Goal: Find specific page/section: Find specific page/section

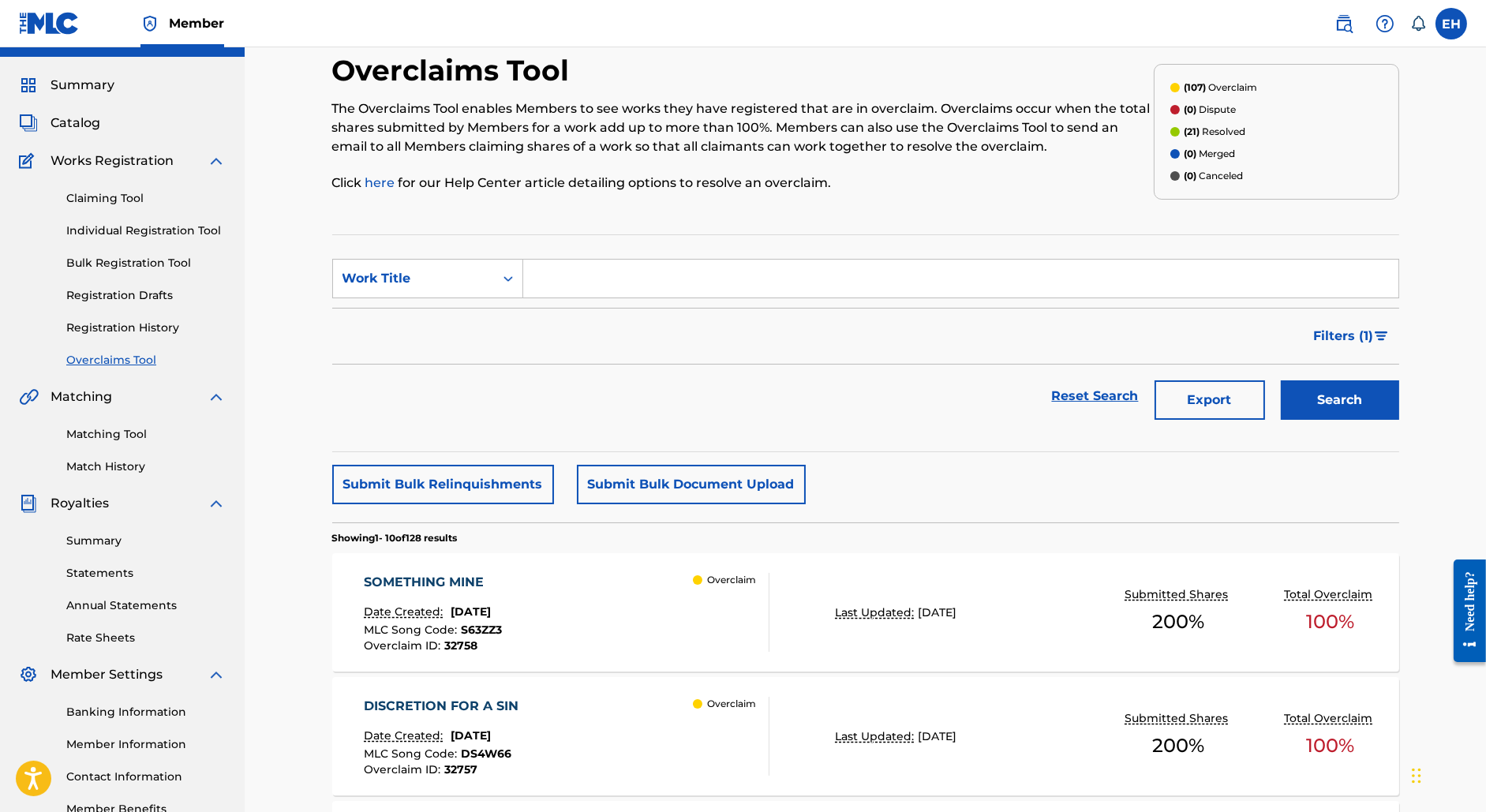
scroll to position [1164, 0]
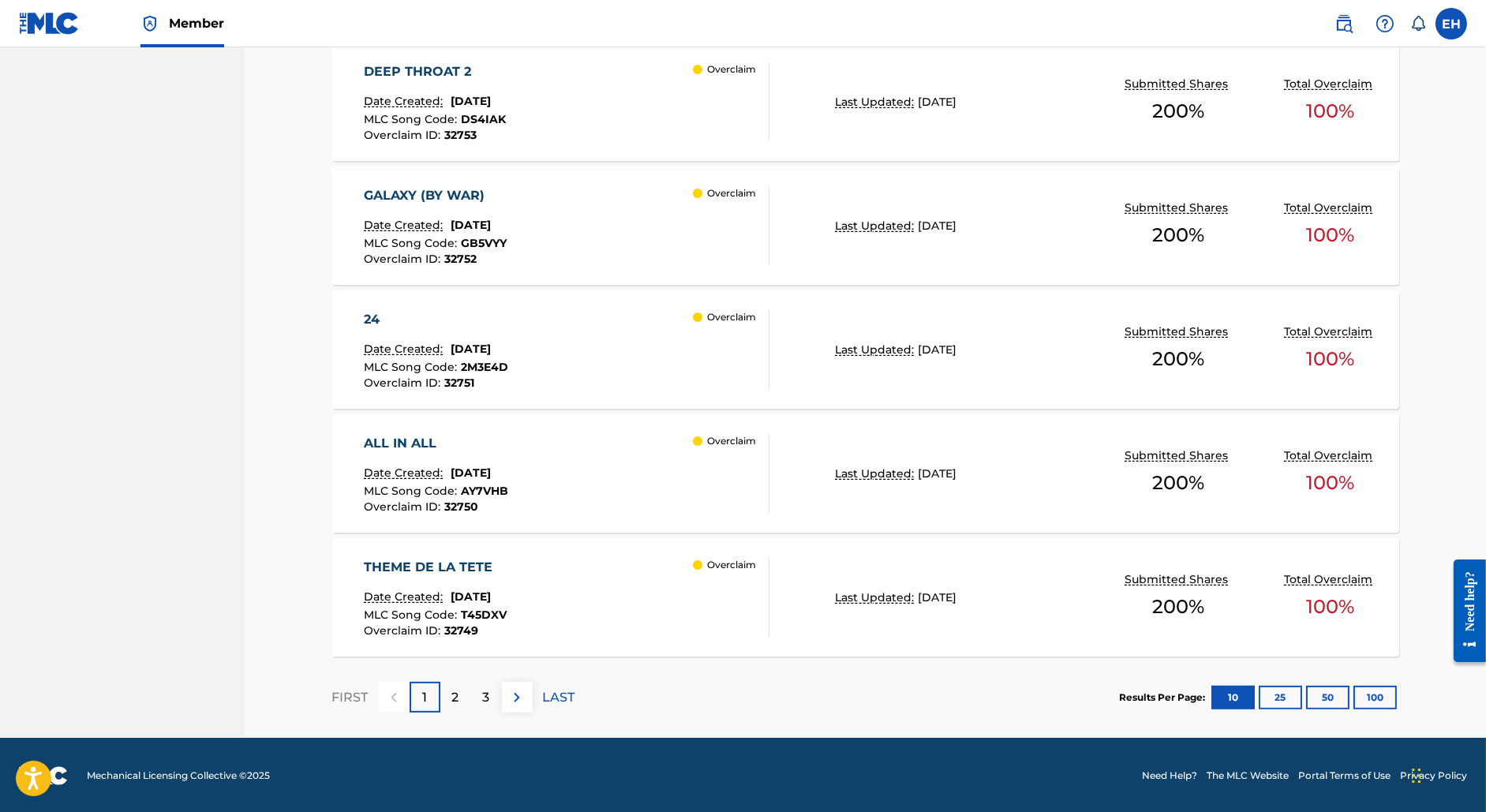
click at [1360, 703] on button "100" at bounding box center [1375, 698] width 43 height 24
click at [444, 691] on div "2" at bounding box center [455, 696] width 30 height 30
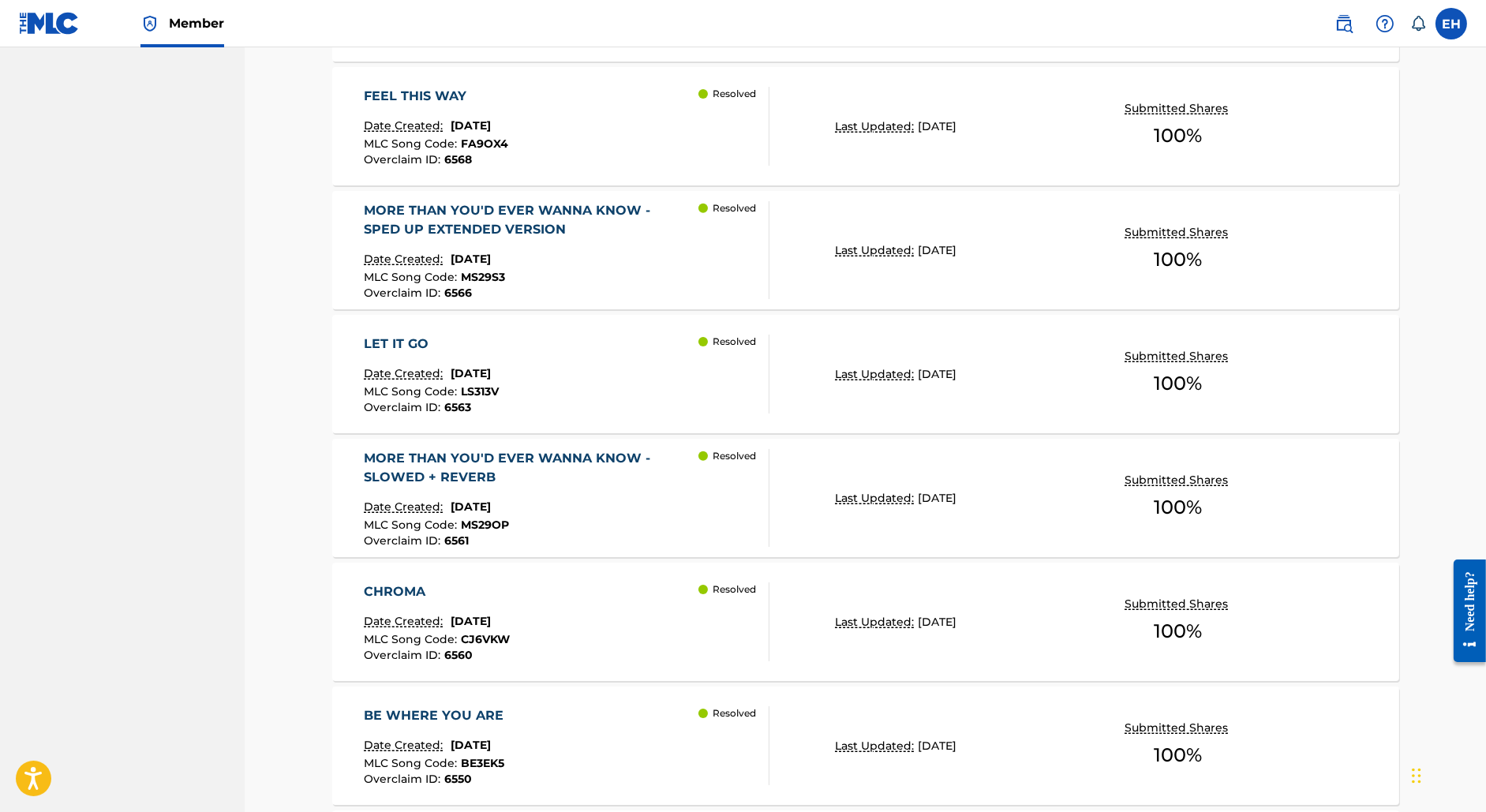
scroll to position [3393, 0]
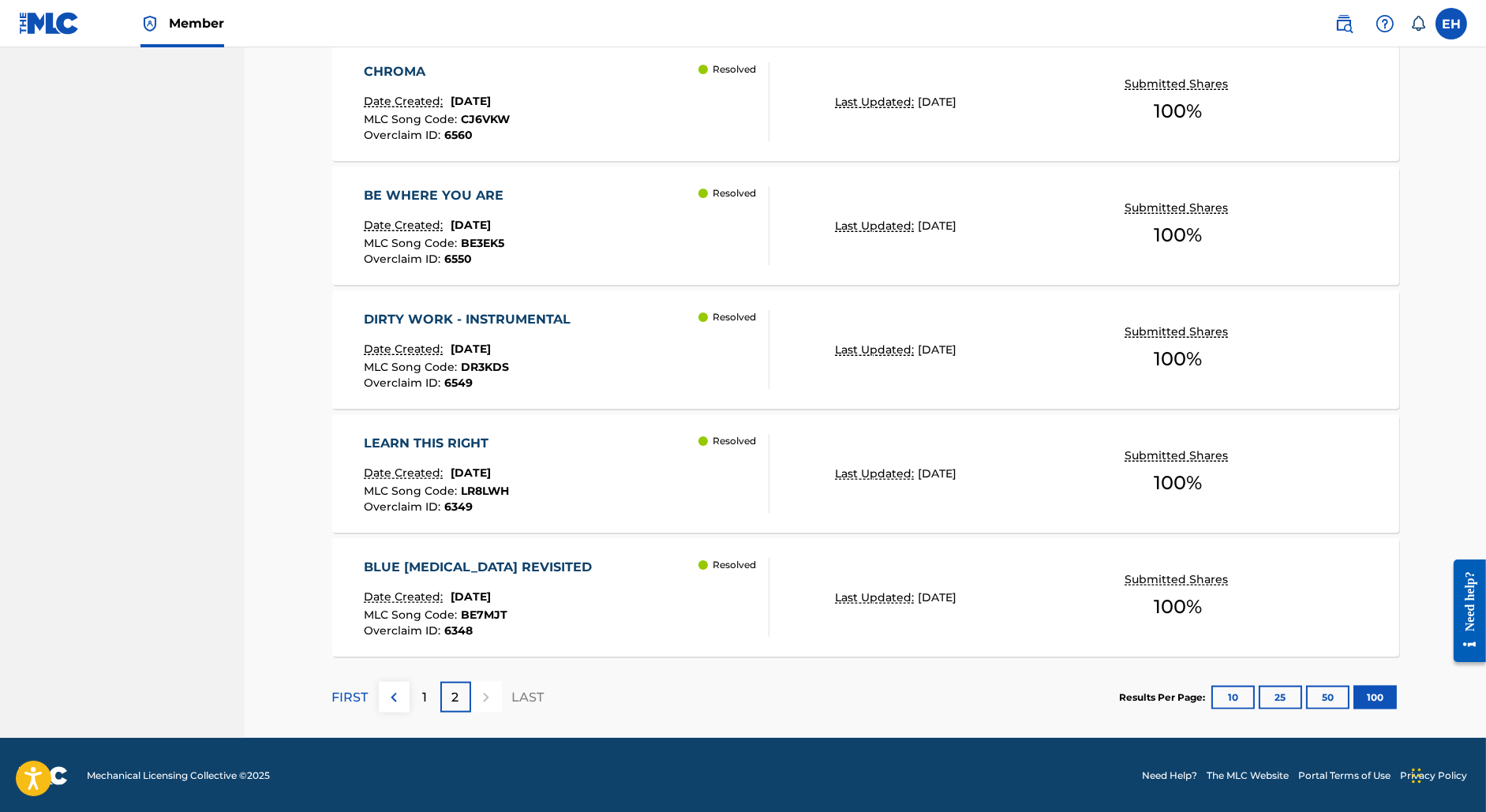
click at [428, 692] on div "1" at bounding box center [424, 696] width 30 height 30
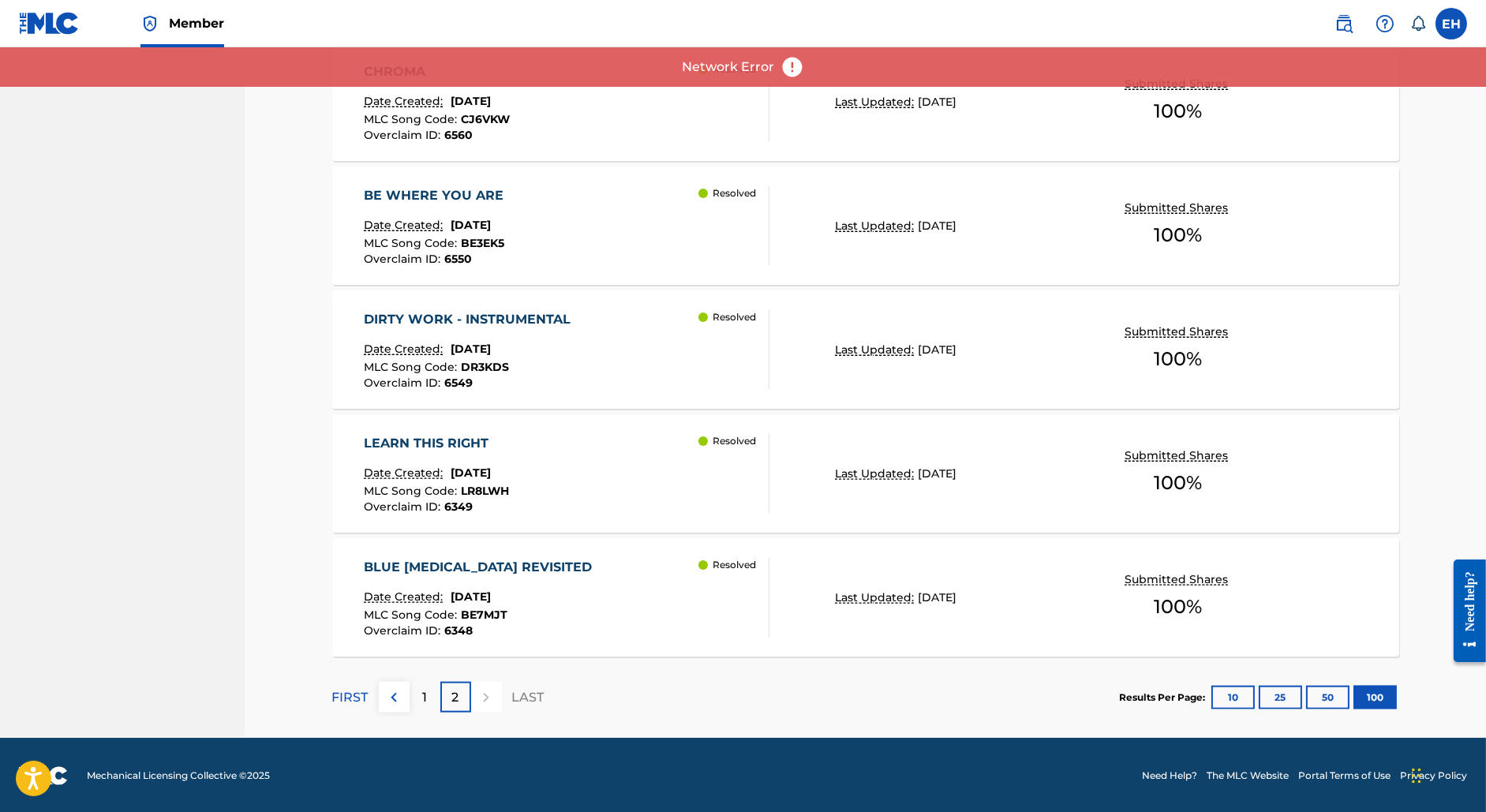
click at [1320, 702] on button "50" at bounding box center [1327, 698] width 43 height 24
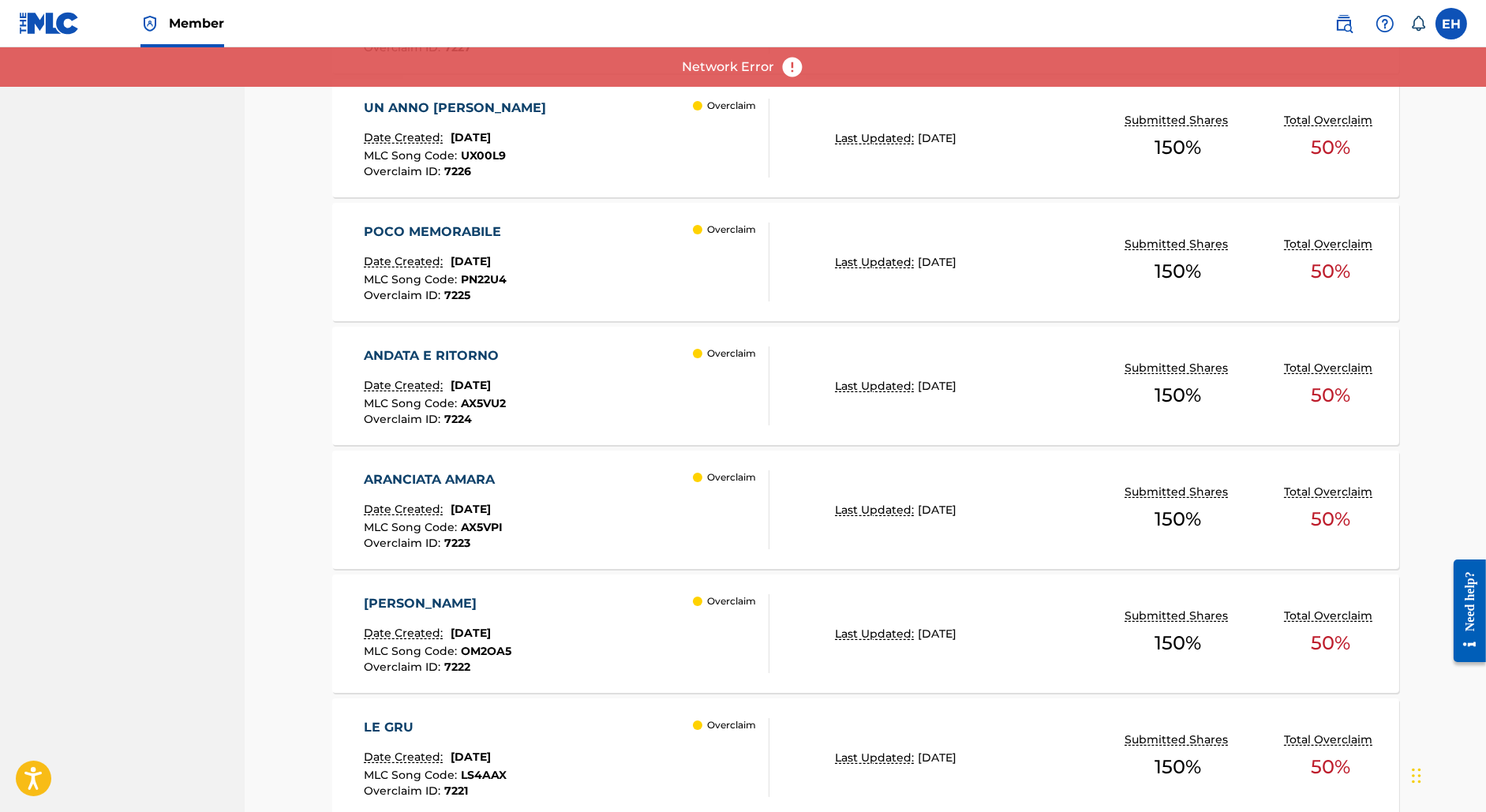
scroll to position [0, 0]
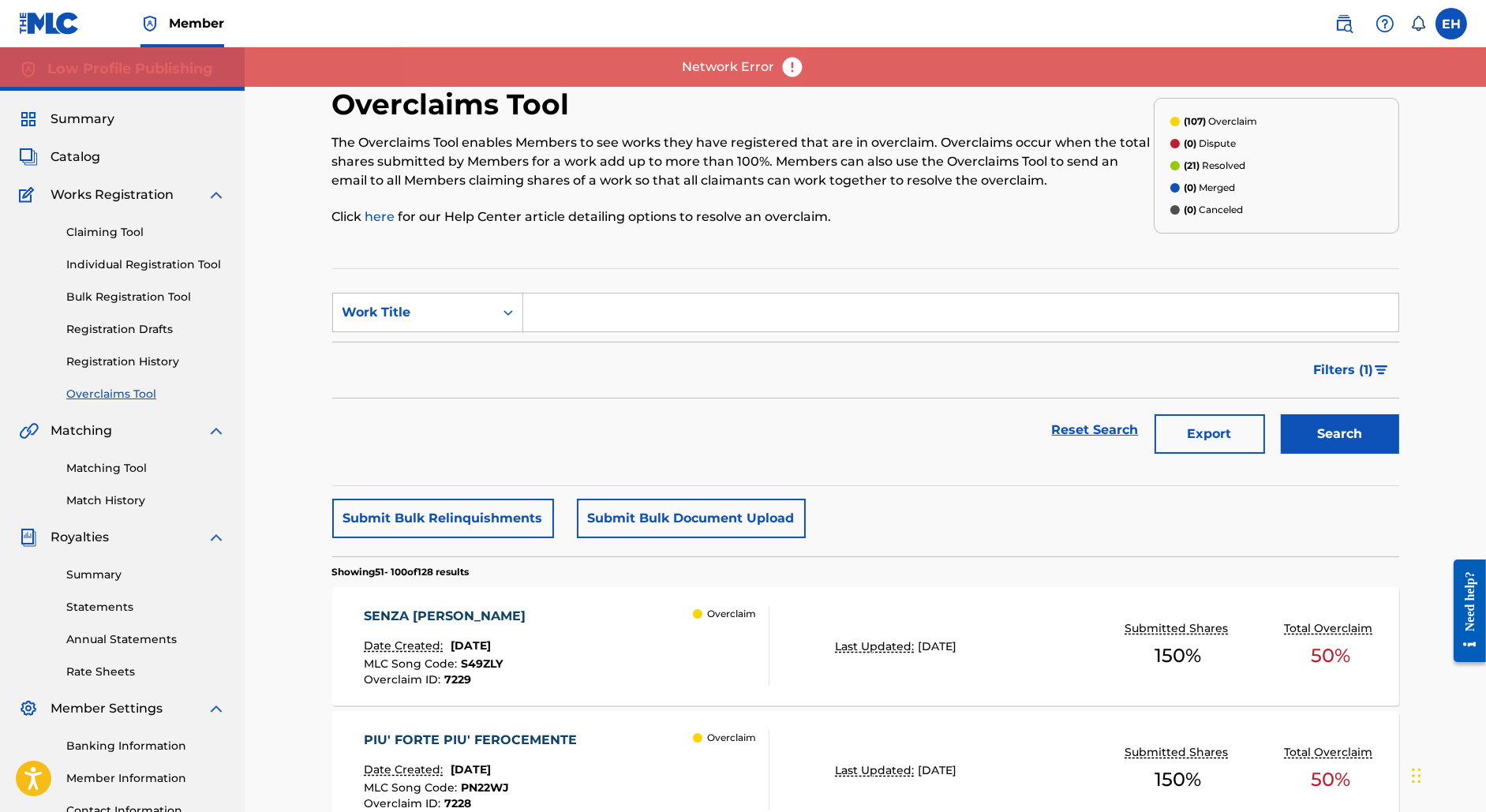
click at [109, 357] on link "Registration History" at bounding box center [145, 362] width 159 height 17
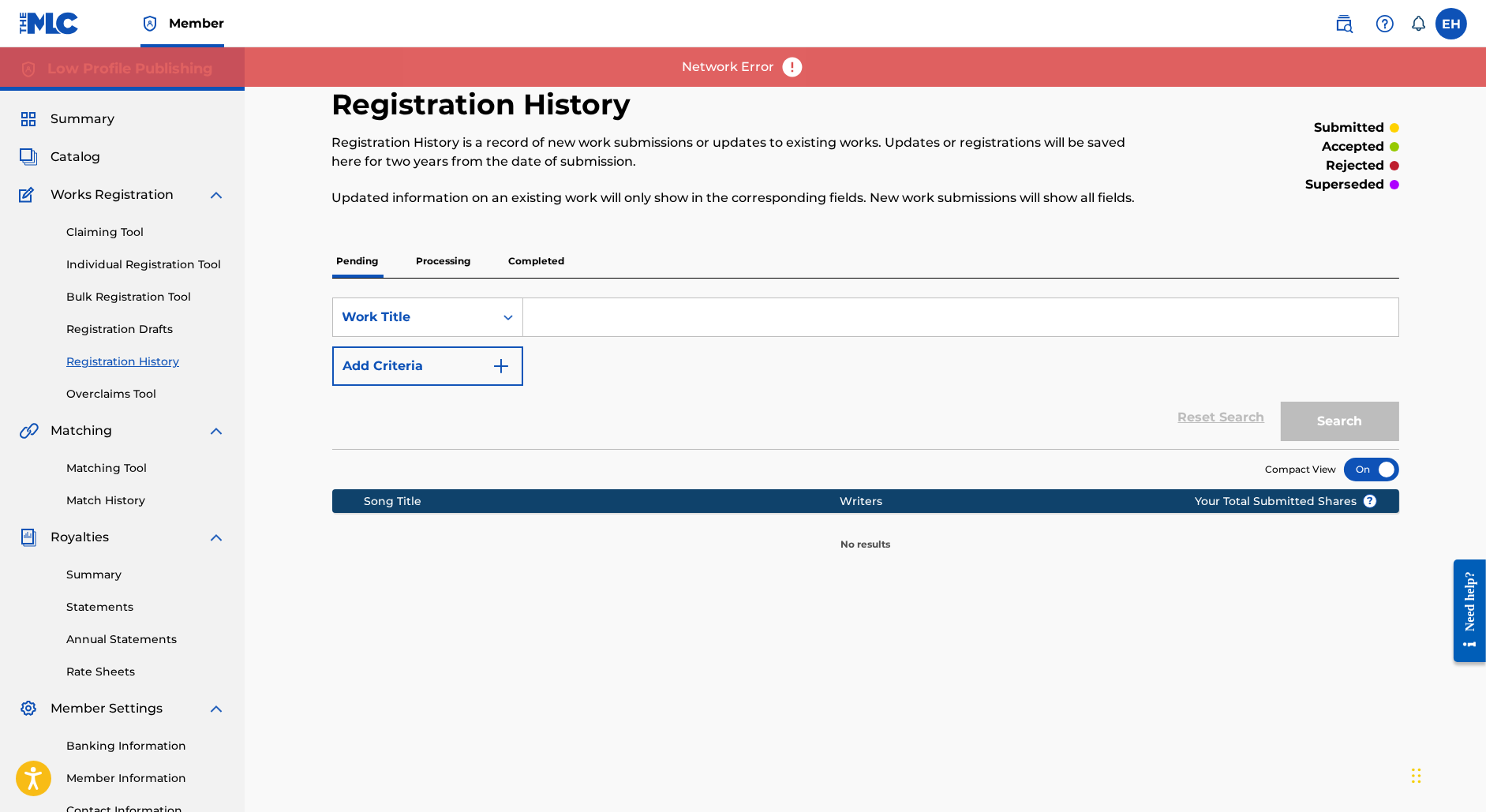
click at [110, 383] on div "Claiming Tool Individual Registration Tool Bulk Registration Tool Registration …" at bounding box center [122, 303] width 207 height 198
click at [113, 395] on link "Overclaims Tool" at bounding box center [145, 394] width 159 height 17
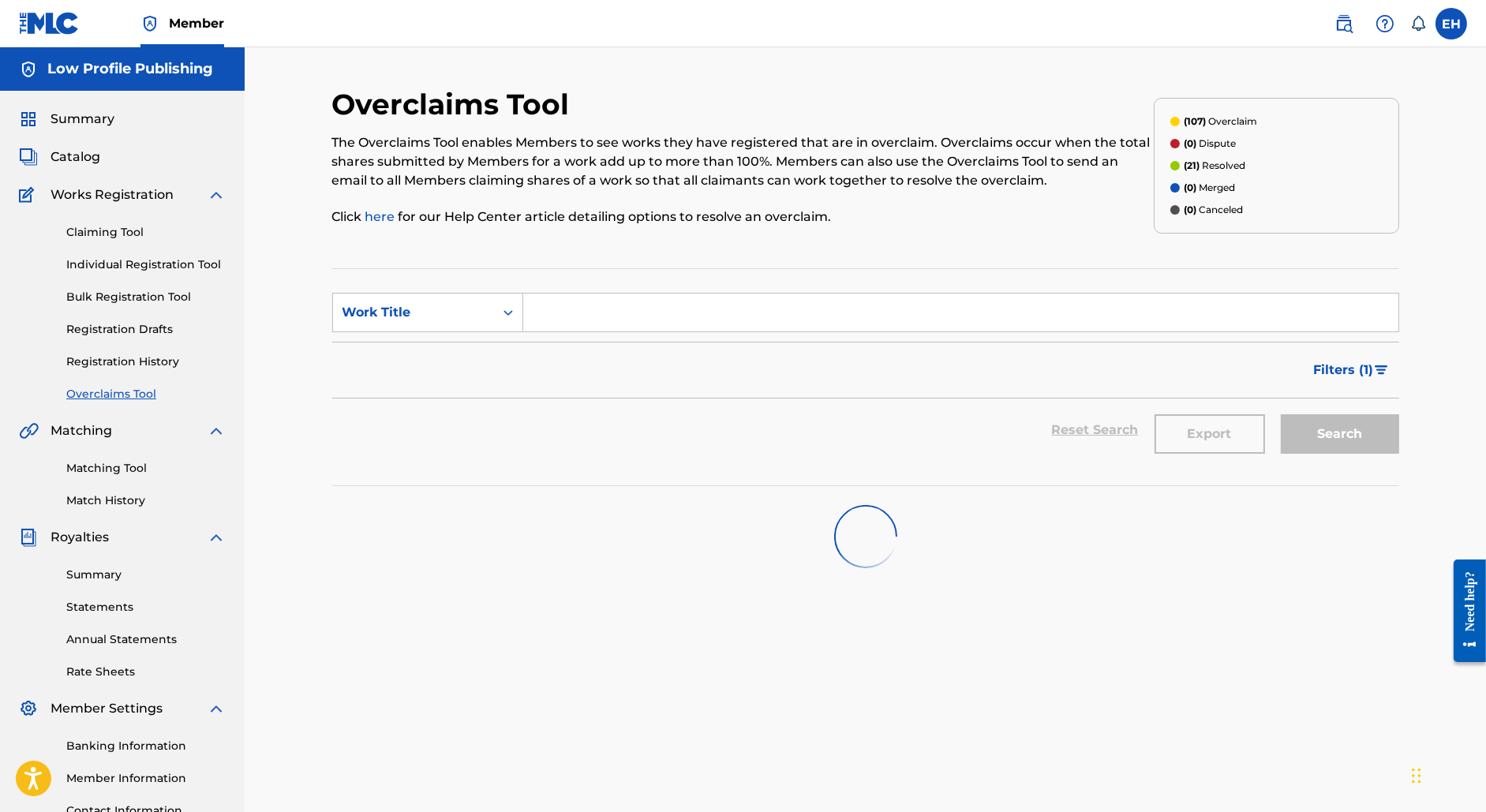
click at [1359, 370] on span "Filters ( 1 )" at bounding box center [1343, 370] width 60 height 19
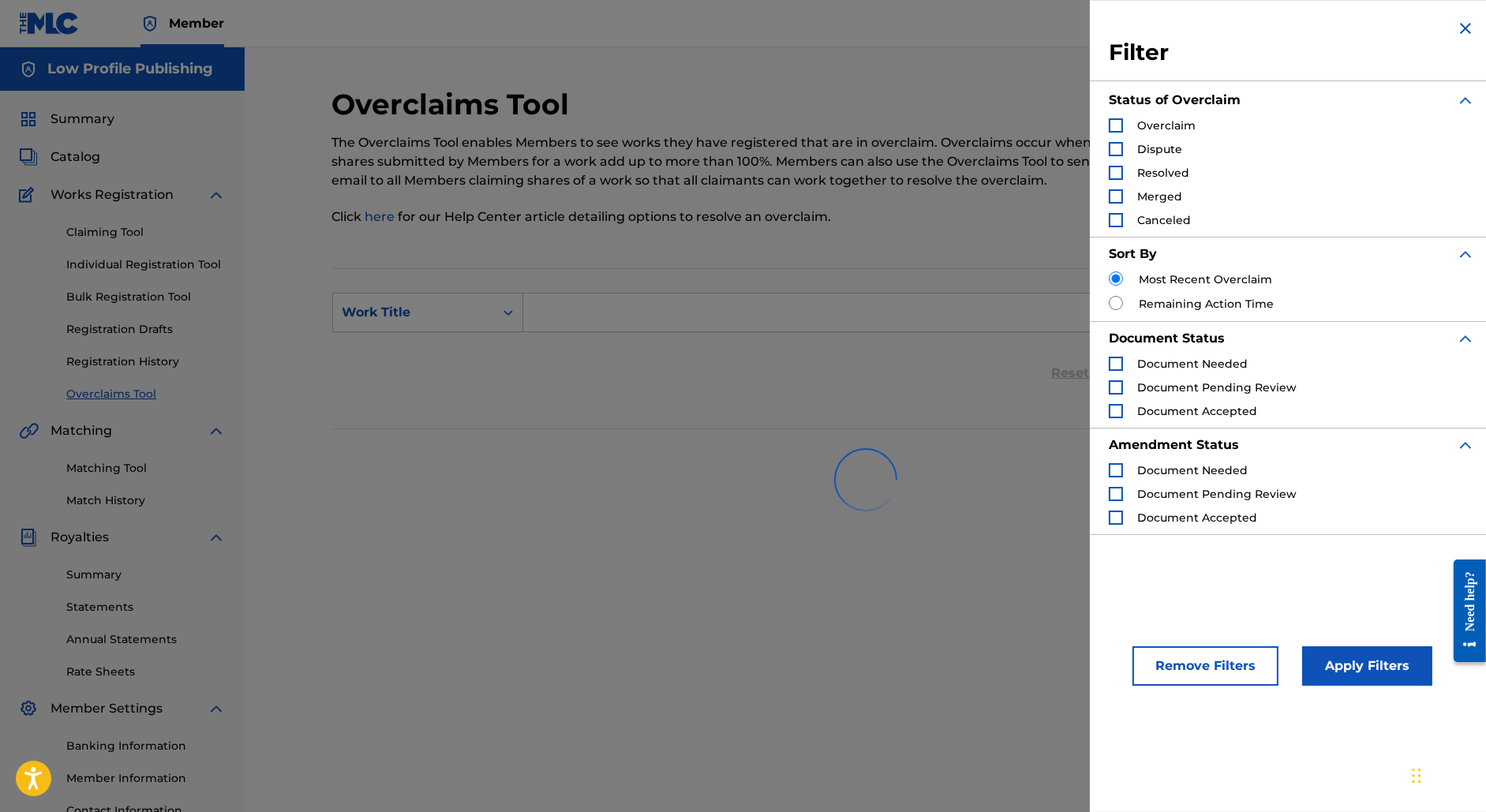
click at [1154, 122] on span "Overclaim" at bounding box center [1166, 125] width 58 height 14
click at [1113, 124] on div "Search Form" at bounding box center [1115, 125] width 14 height 14
click at [1378, 667] on button "Apply Filters" at bounding box center [1366, 666] width 130 height 40
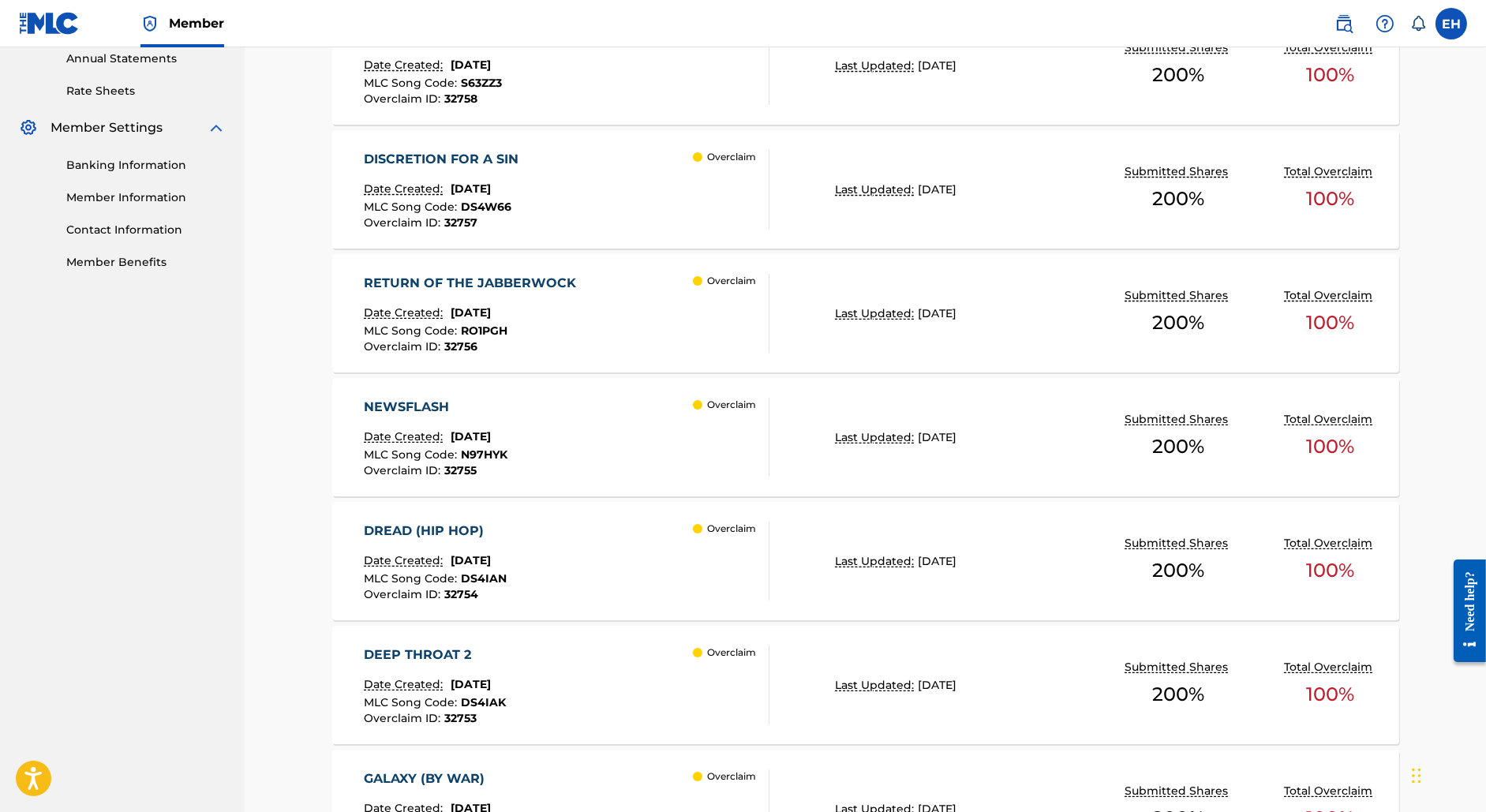
scroll to position [1164, 0]
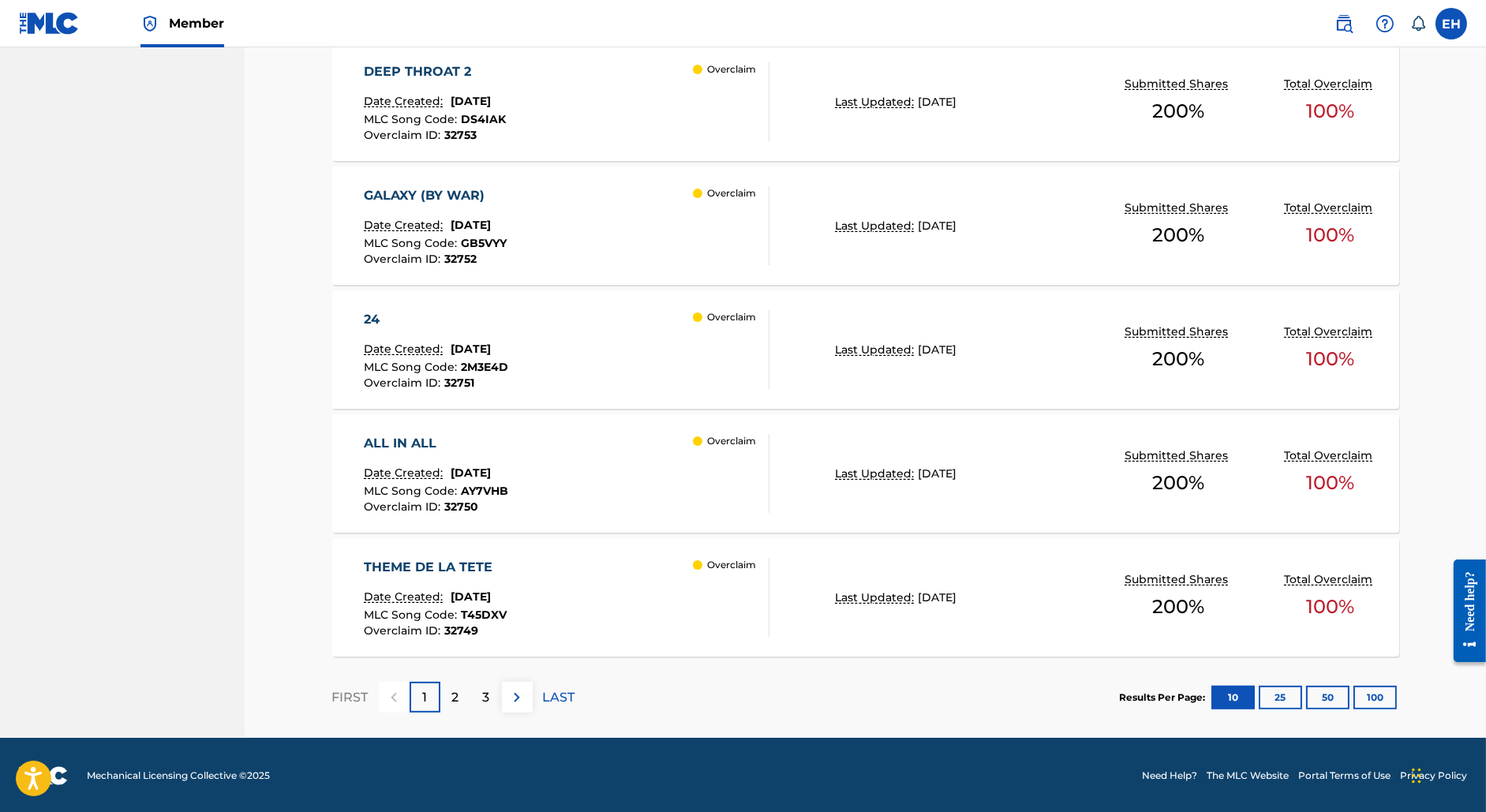
click at [1285, 696] on button "25" at bounding box center [1280, 698] width 43 height 24
click at [449, 695] on div "2" at bounding box center [455, 696] width 30 height 30
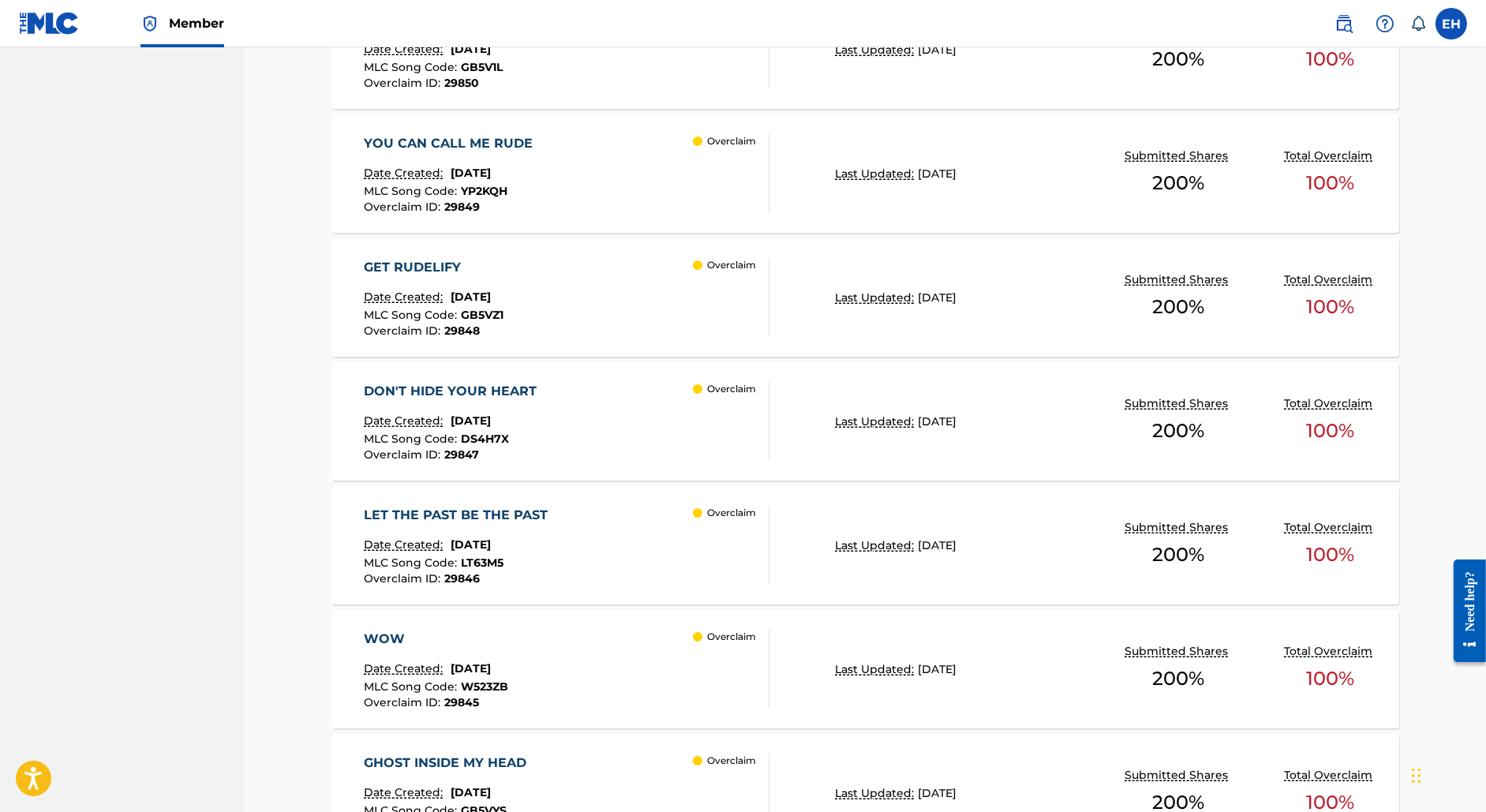
scroll to position [3022, 0]
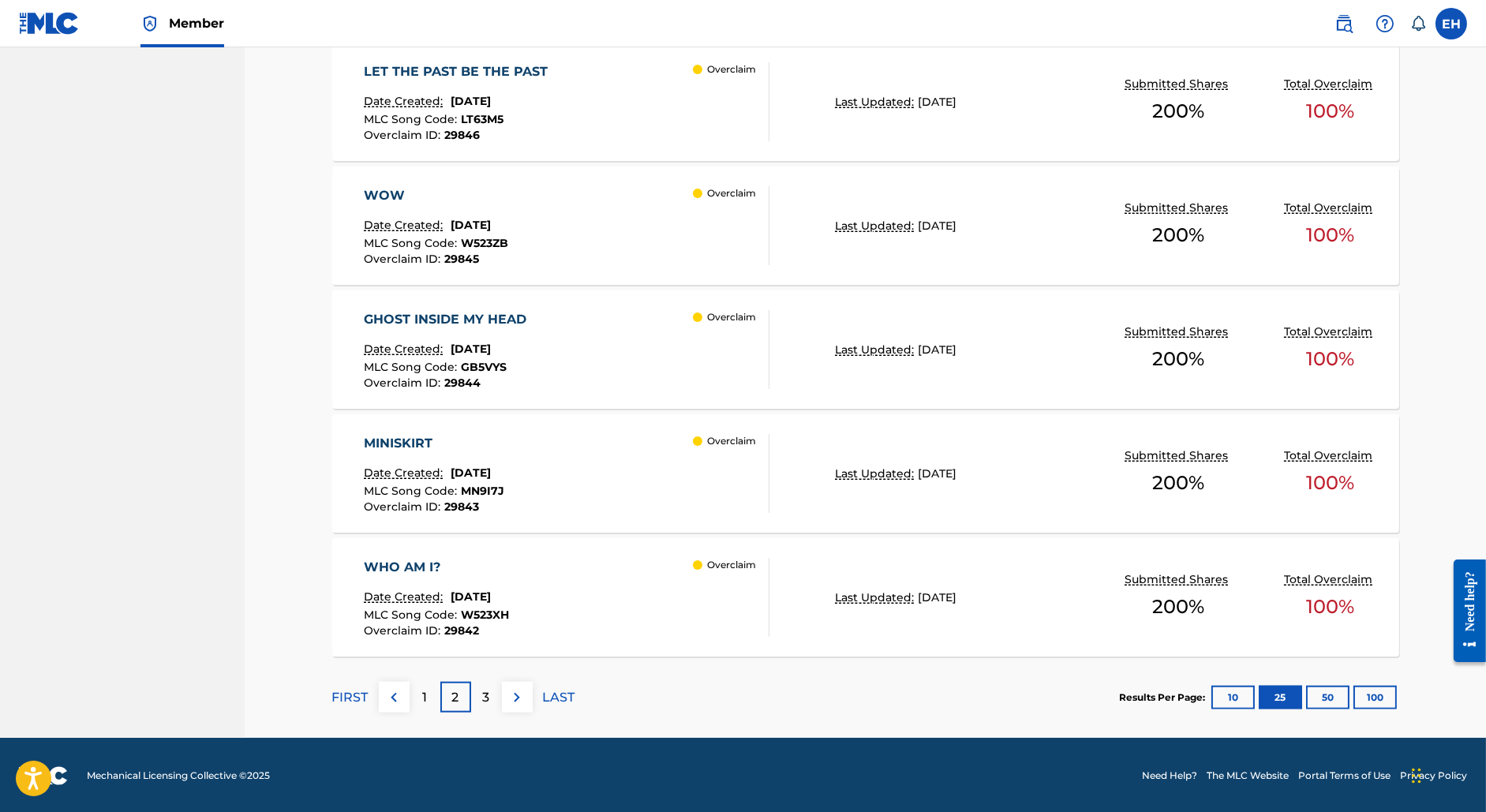
click at [479, 690] on div "3" at bounding box center [486, 696] width 30 height 30
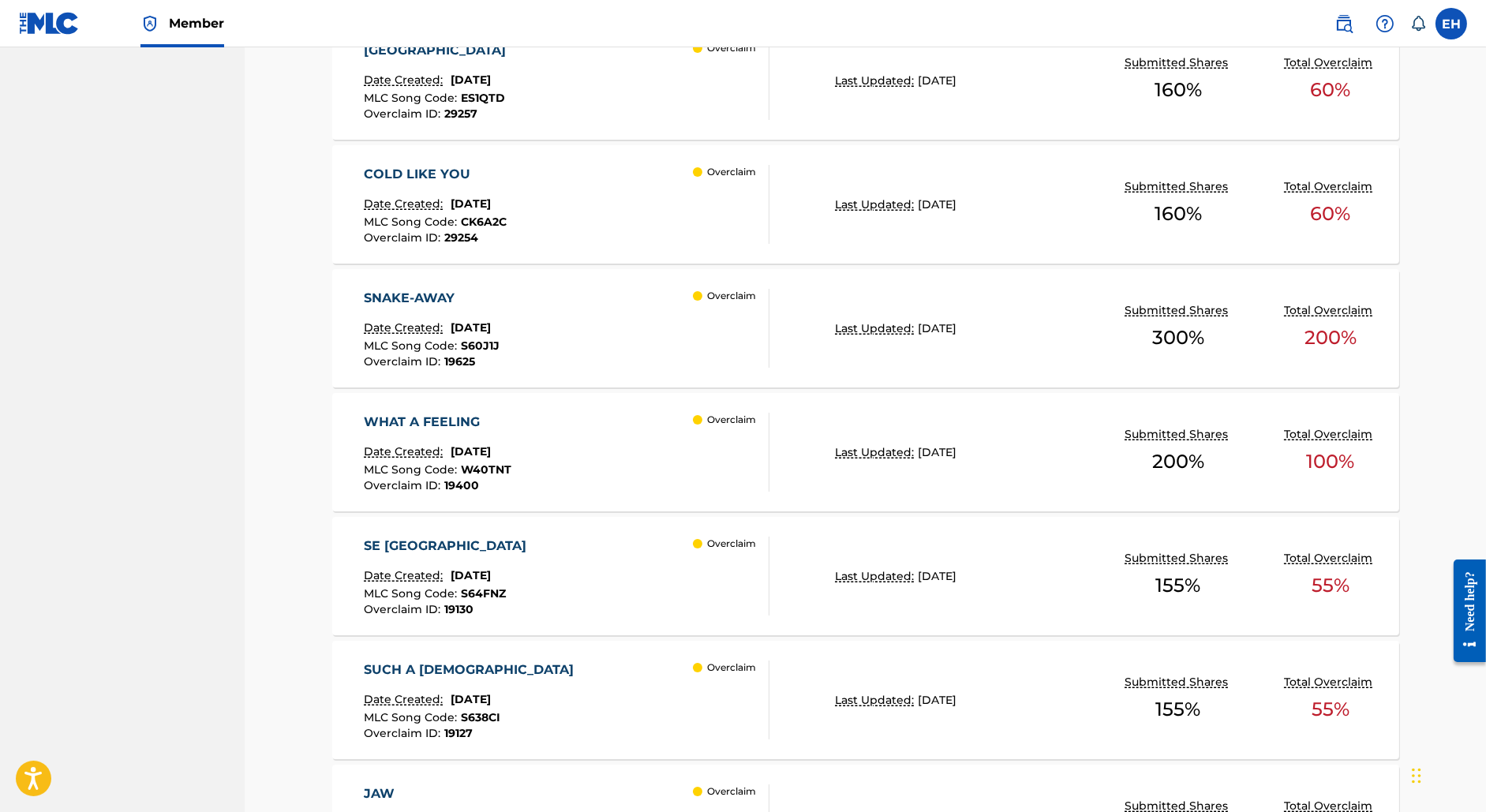
scroll to position [2014, 0]
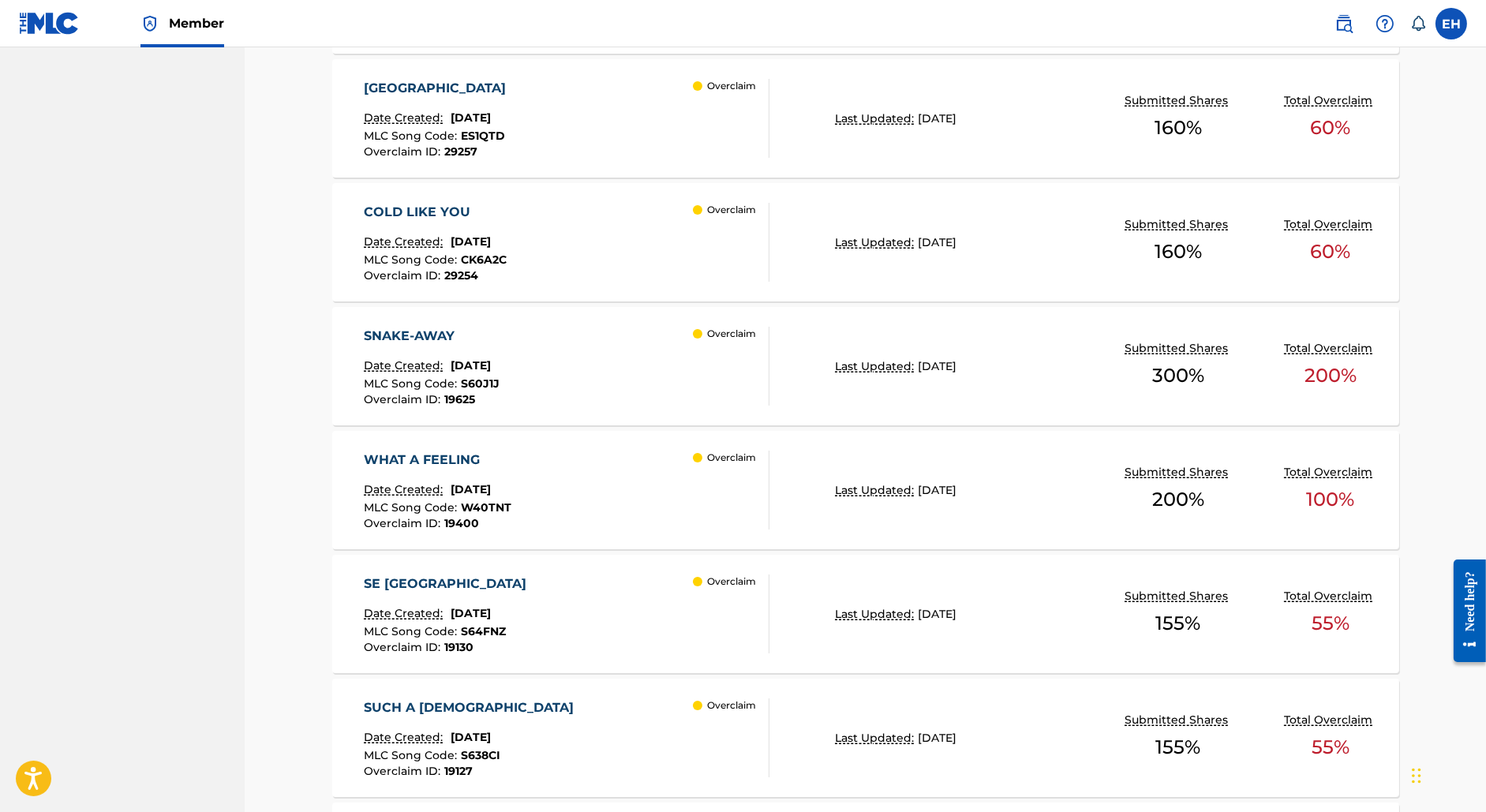
click at [447, 199] on div "COLD LIKE YOU Date Created: July 24, 2025 MLC Song Code : CK6A2C Overclaim ID :…" at bounding box center [865, 242] width 1067 height 119
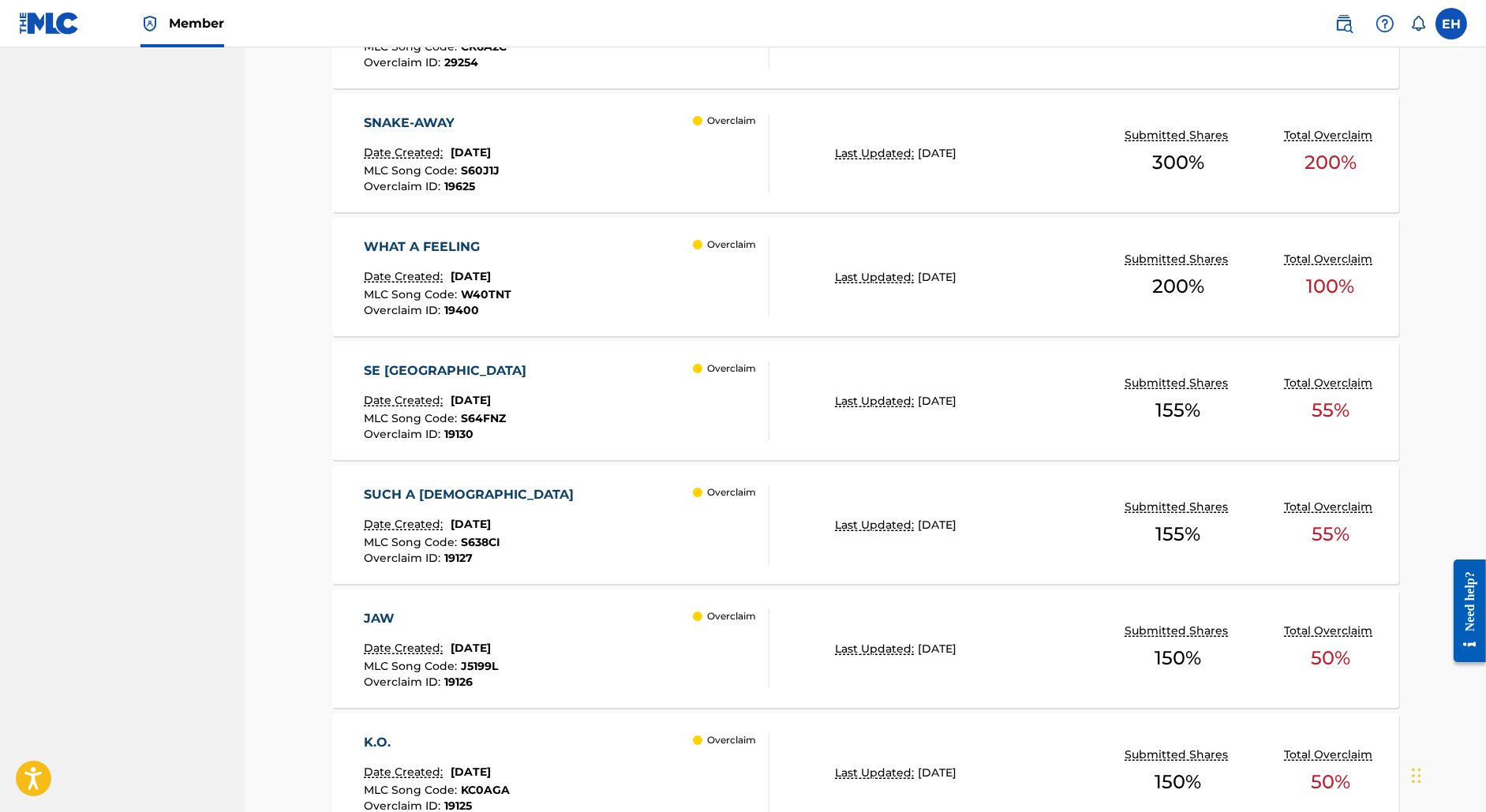
scroll to position [2249, 0]
